Goal: Task Accomplishment & Management: Manage account settings

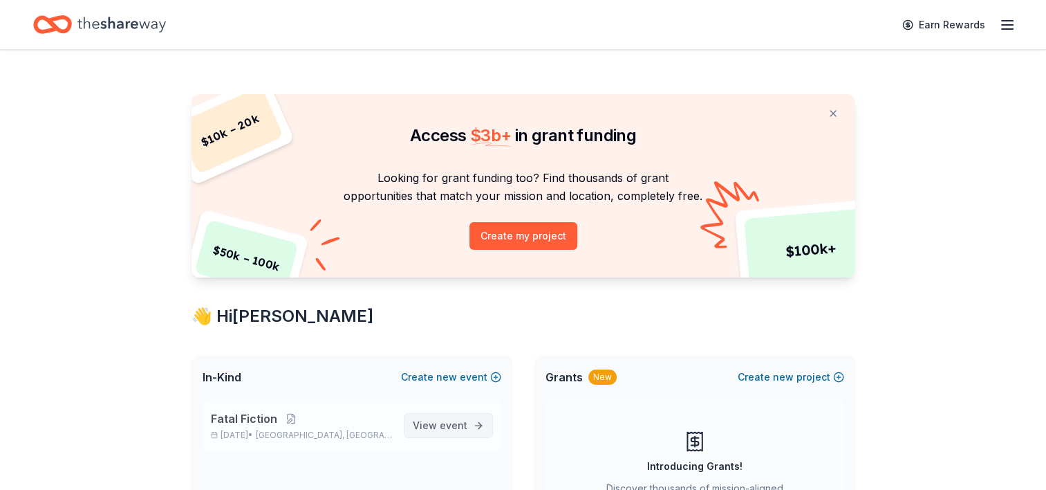
click at [438, 427] on span "View event" at bounding box center [440, 425] width 55 height 17
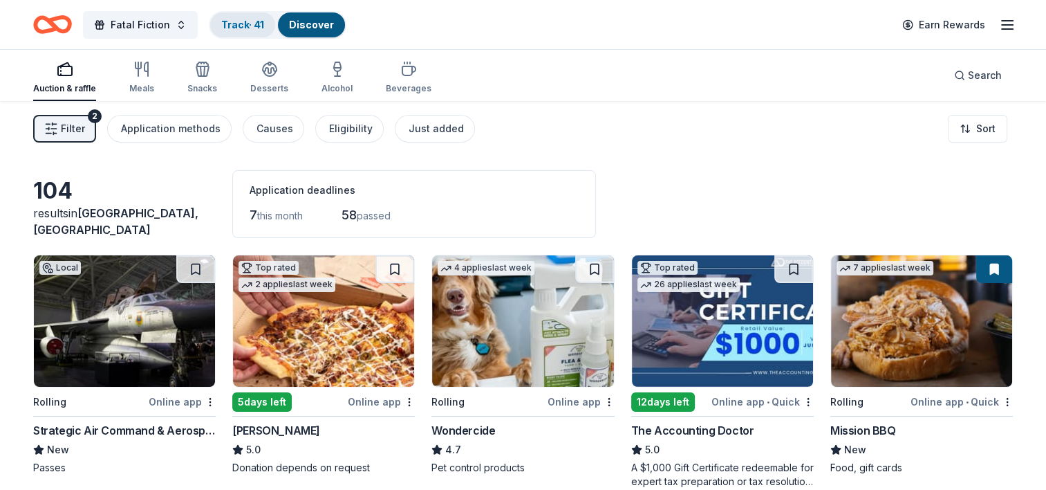
click at [232, 24] on link "Track · 41" at bounding box center [242, 25] width 43 height 12
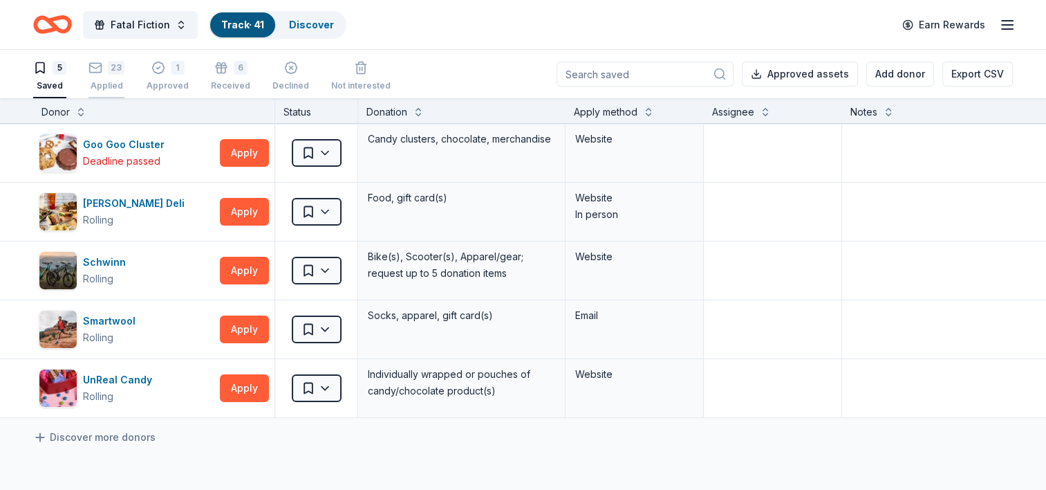
click at [111, 86] on div "Applied" at bounding box center [107, 85] width 36 height 11
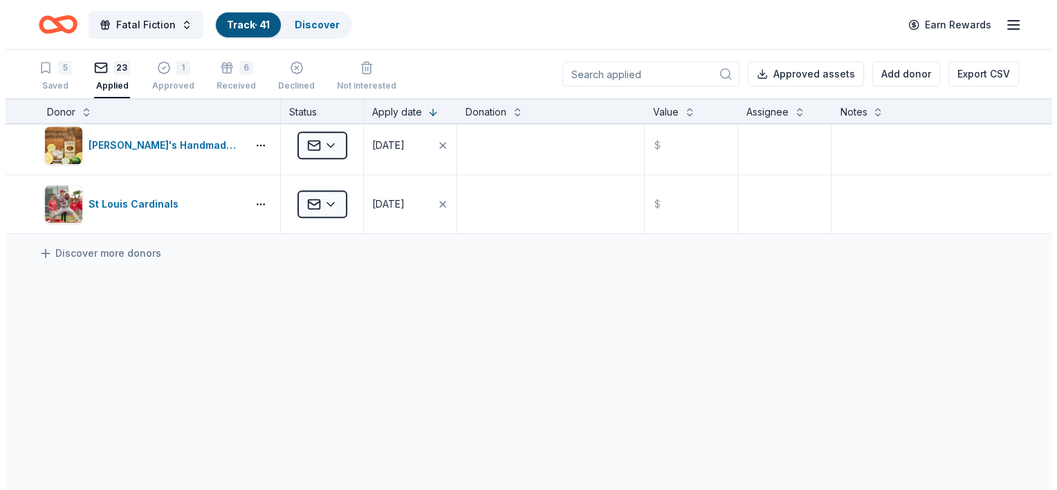
scroll to position [1104, 0]
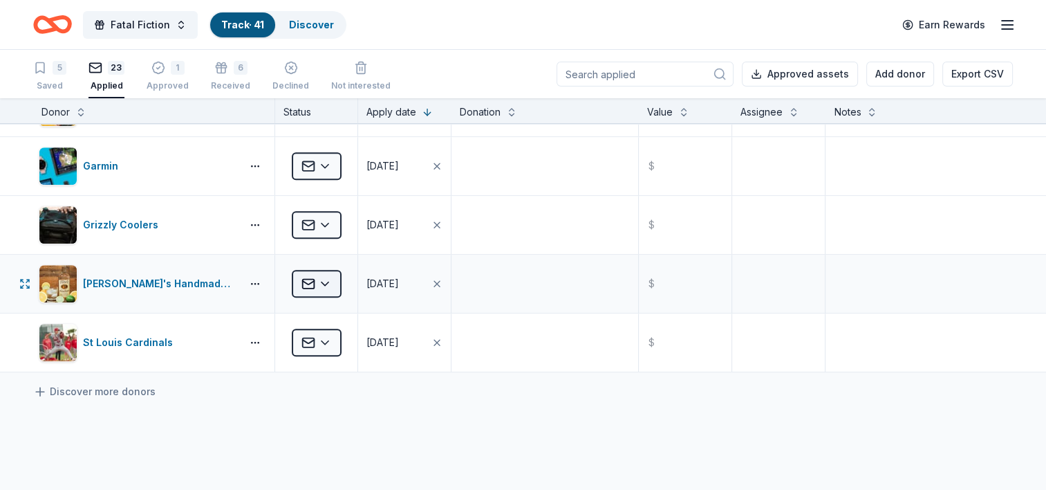
click at [330, 278] on html "Fatal Fiction Track · 41 Discover Earn Rewards 5 Saved 23 Applied 1 Approved 6 …" at bounding box center [523, 245] width 1046 height 490
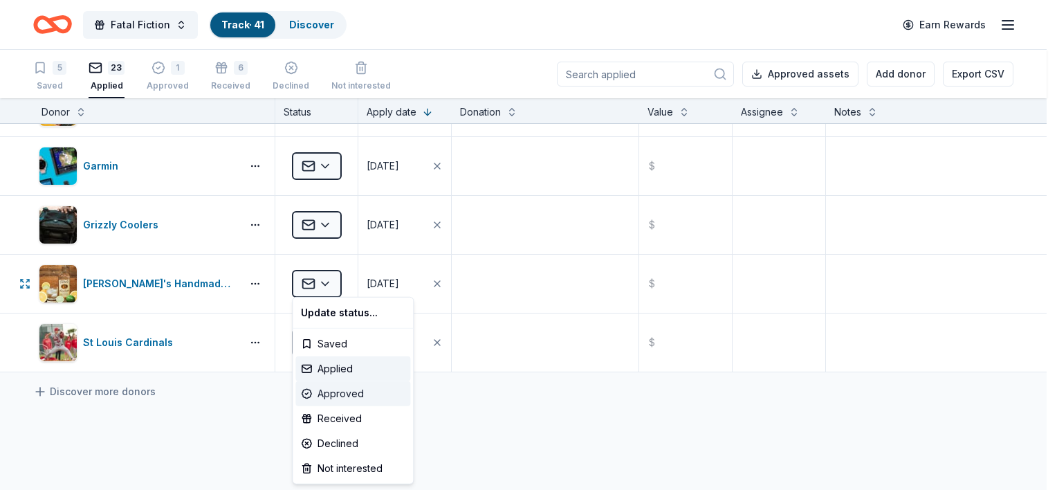
click at [340, 394] on div "Approved" at bounding box center [352, 393] width 115 height 25
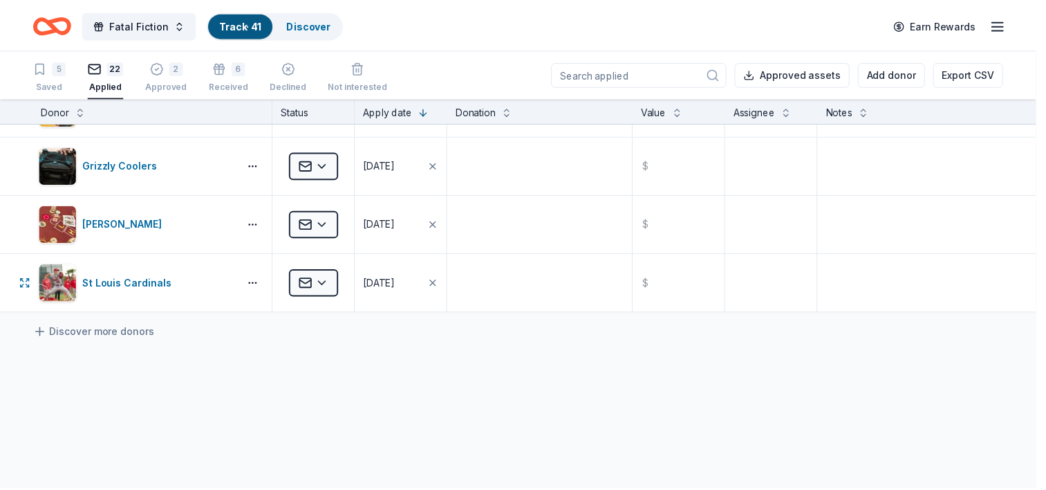
scroll to position [986, 0]
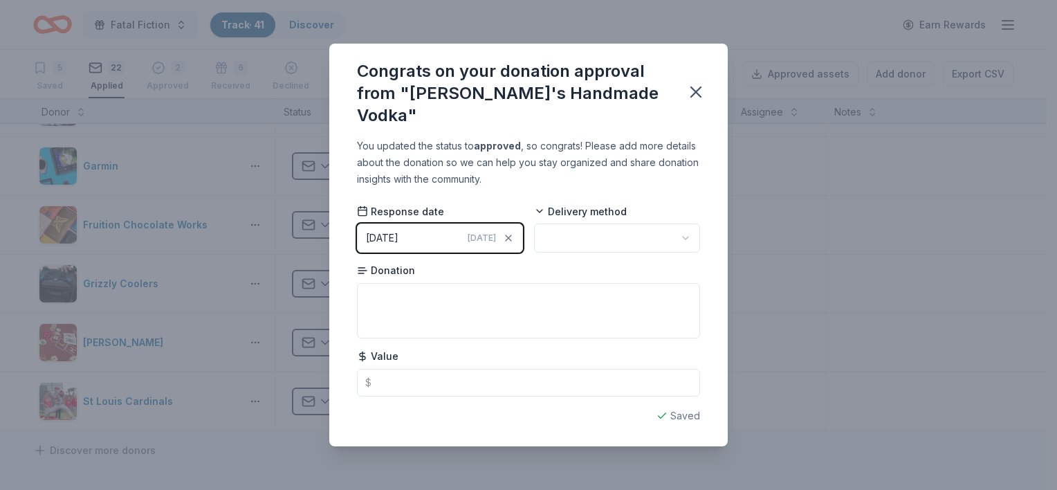
click at [606, 225] on html "Fatal Fiction Track · 41 Discover Earn Rewards 5 Saved 22 Applied 2 Approved 6 …" at bounding box center [528, 245] width 1057 height 490
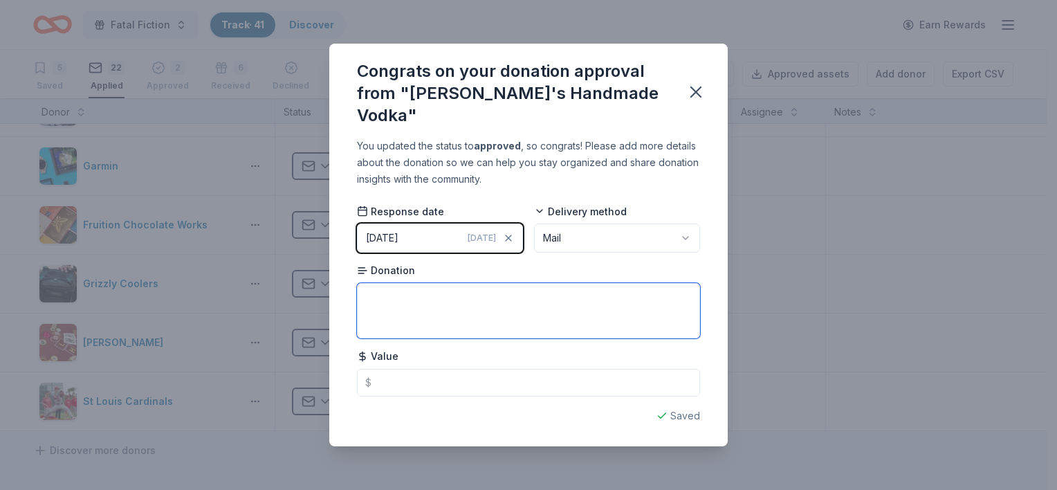
click at [499, 283] on textarea at bounding box center [528, 310] width 343 height 55
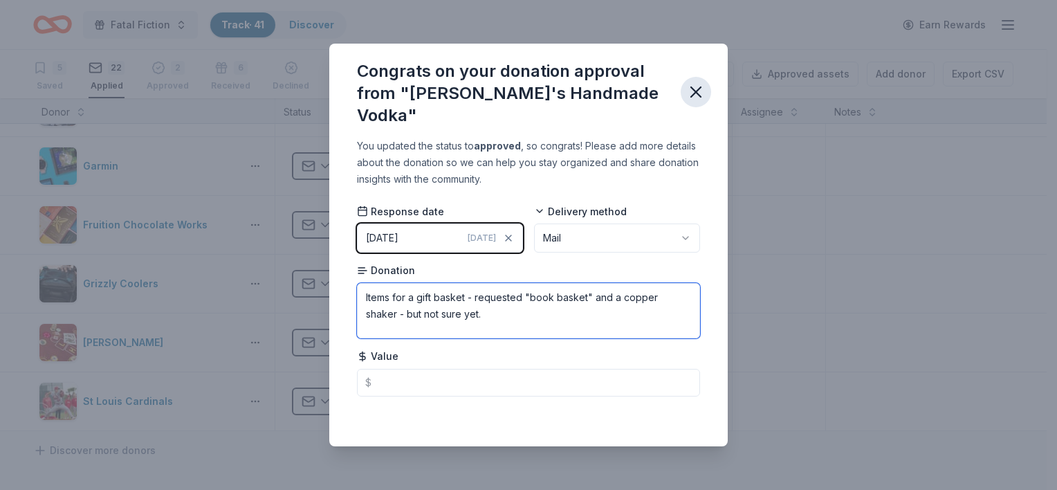
type textarea "Items for a gift basket - requested "book basket" and a copper shaker - but not…"
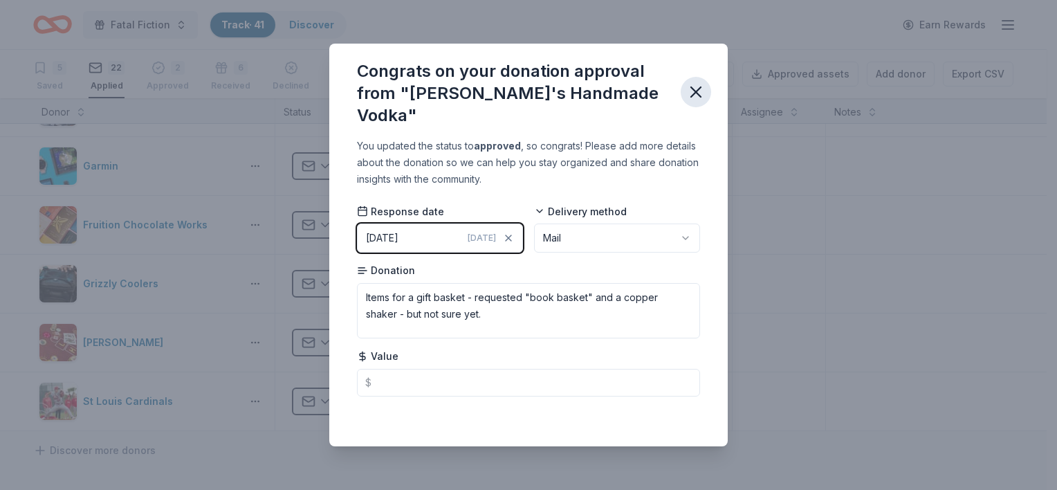
click at [688, 95] on icon "button" at bounding box center [695, 91] width 19 height 19
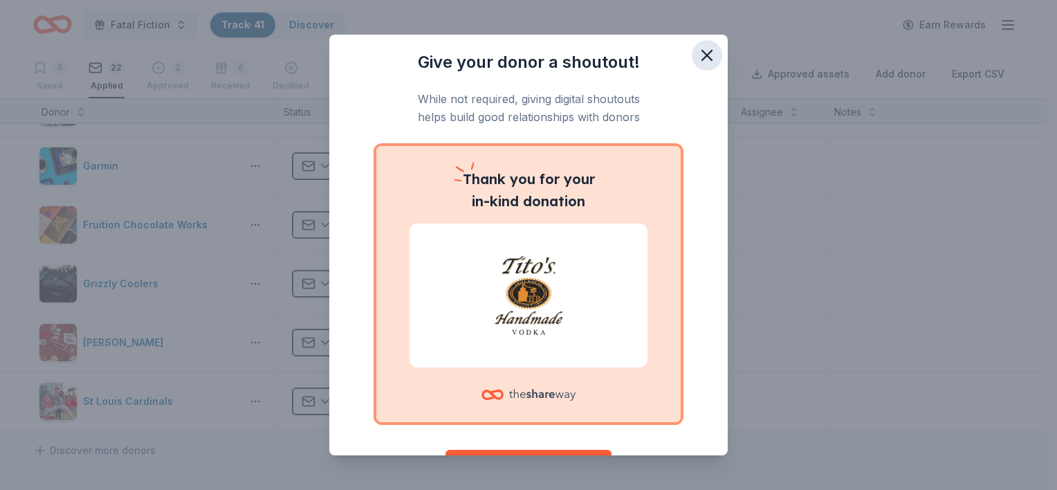
click at [703, 55] on icon "button" at bounding box center [706, 55] width 19 height 19
